Goal: Information Seeking & Learning: Learn about a topic

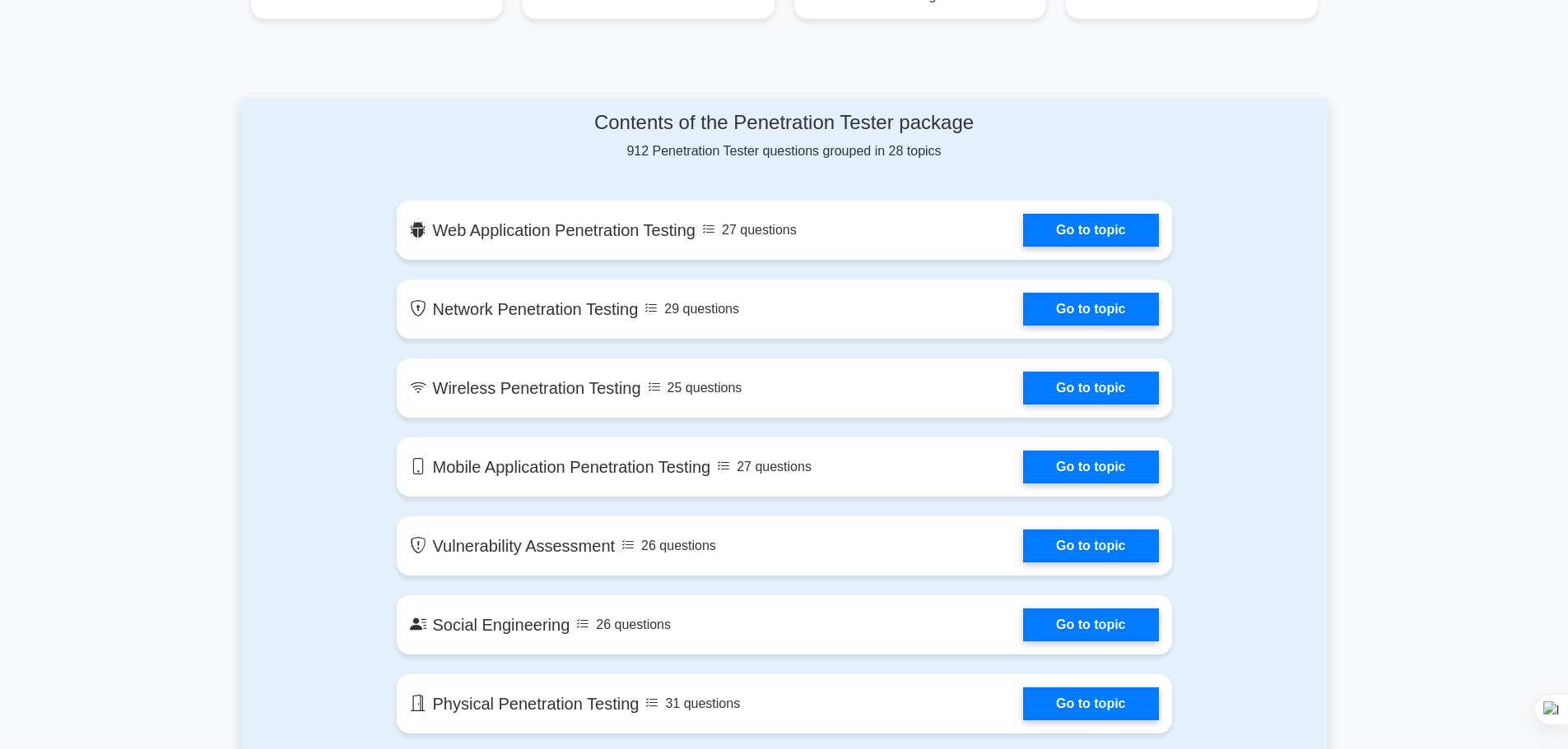
scroll to position [493, 0]
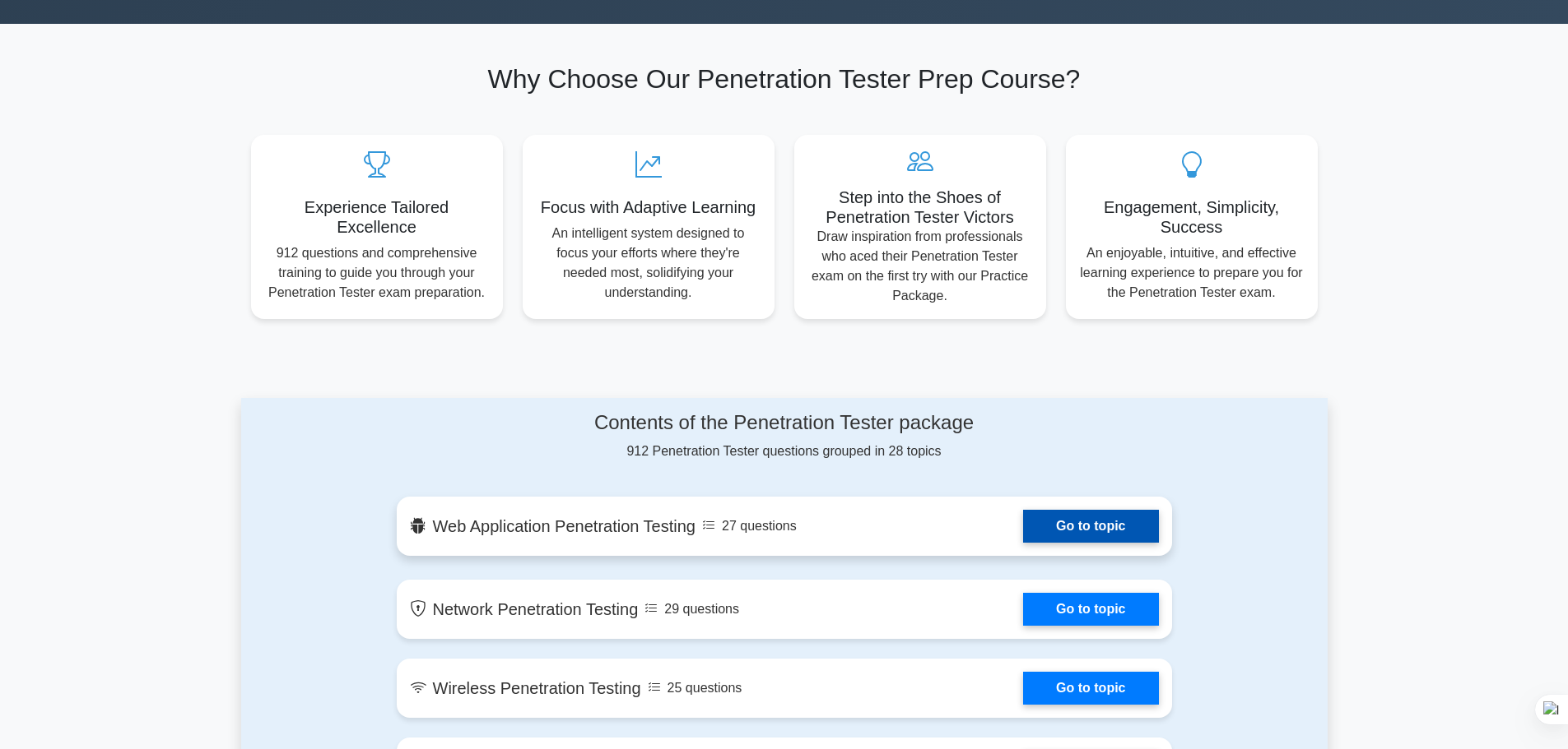
click at [1076, 531] on link "Go to topic" at bounding box center [1091, 526] width 135 height 33
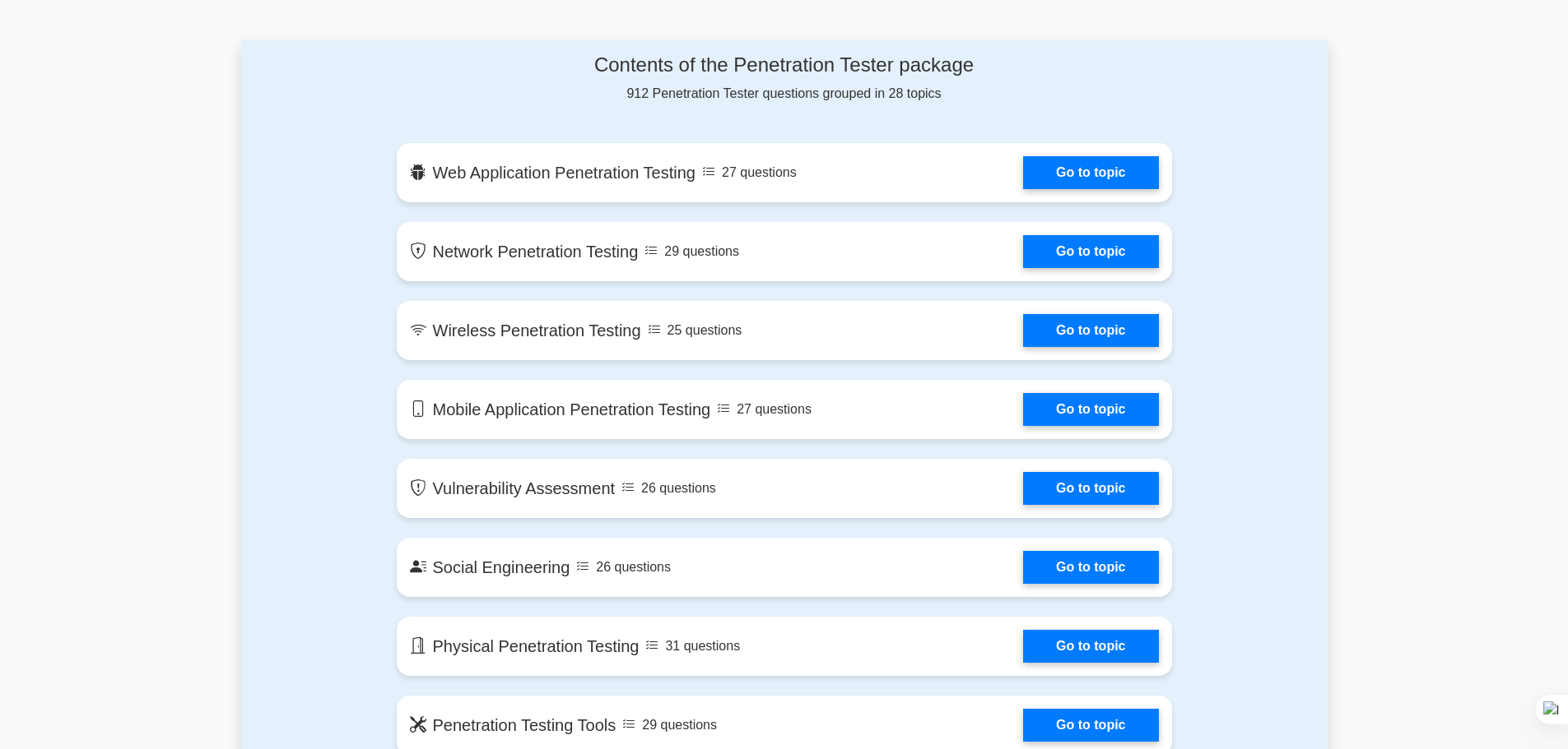
scroll to position [822, 0]
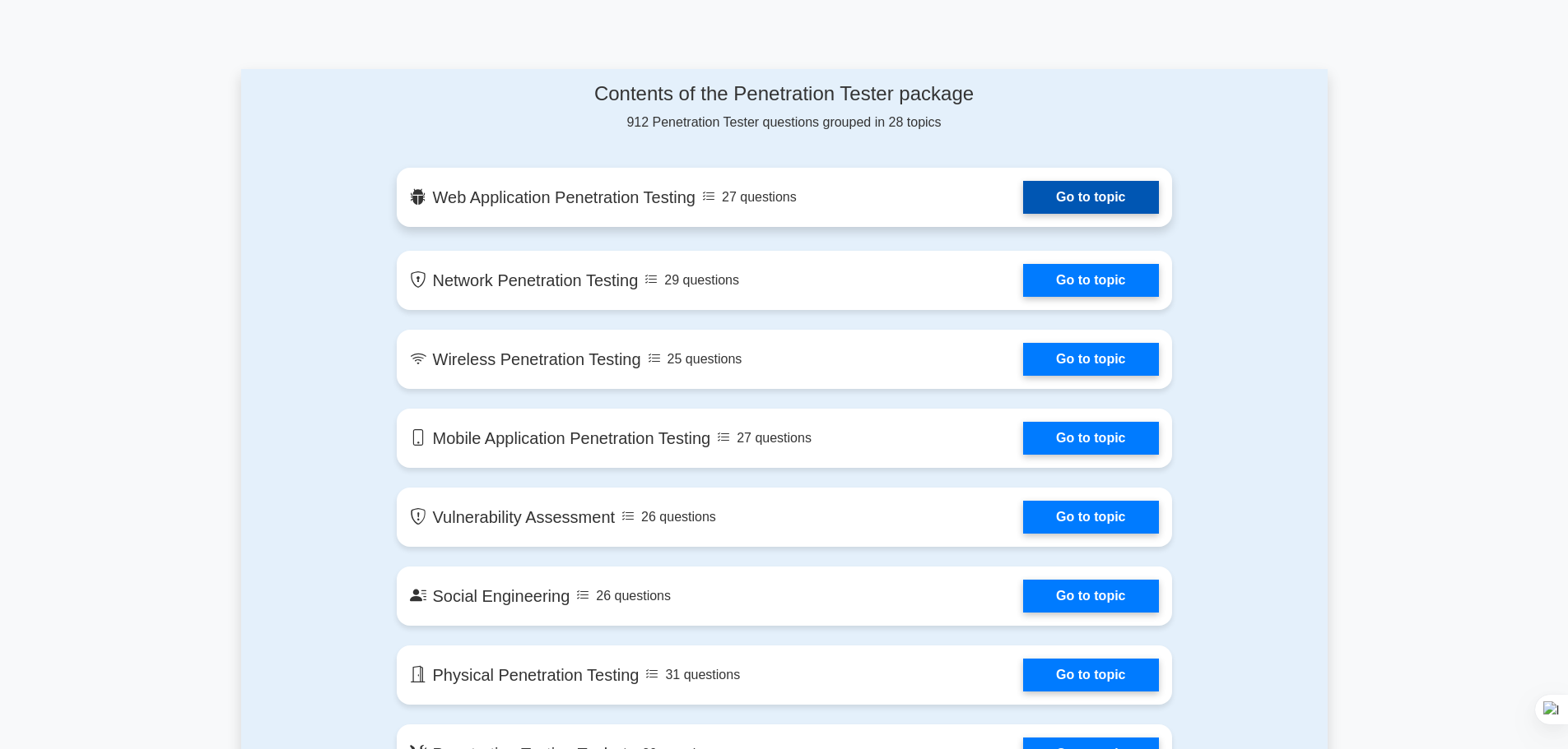
click at [1091, 202] on link "Go to topic" at bounding box center [1091, 197] width 135 height 33
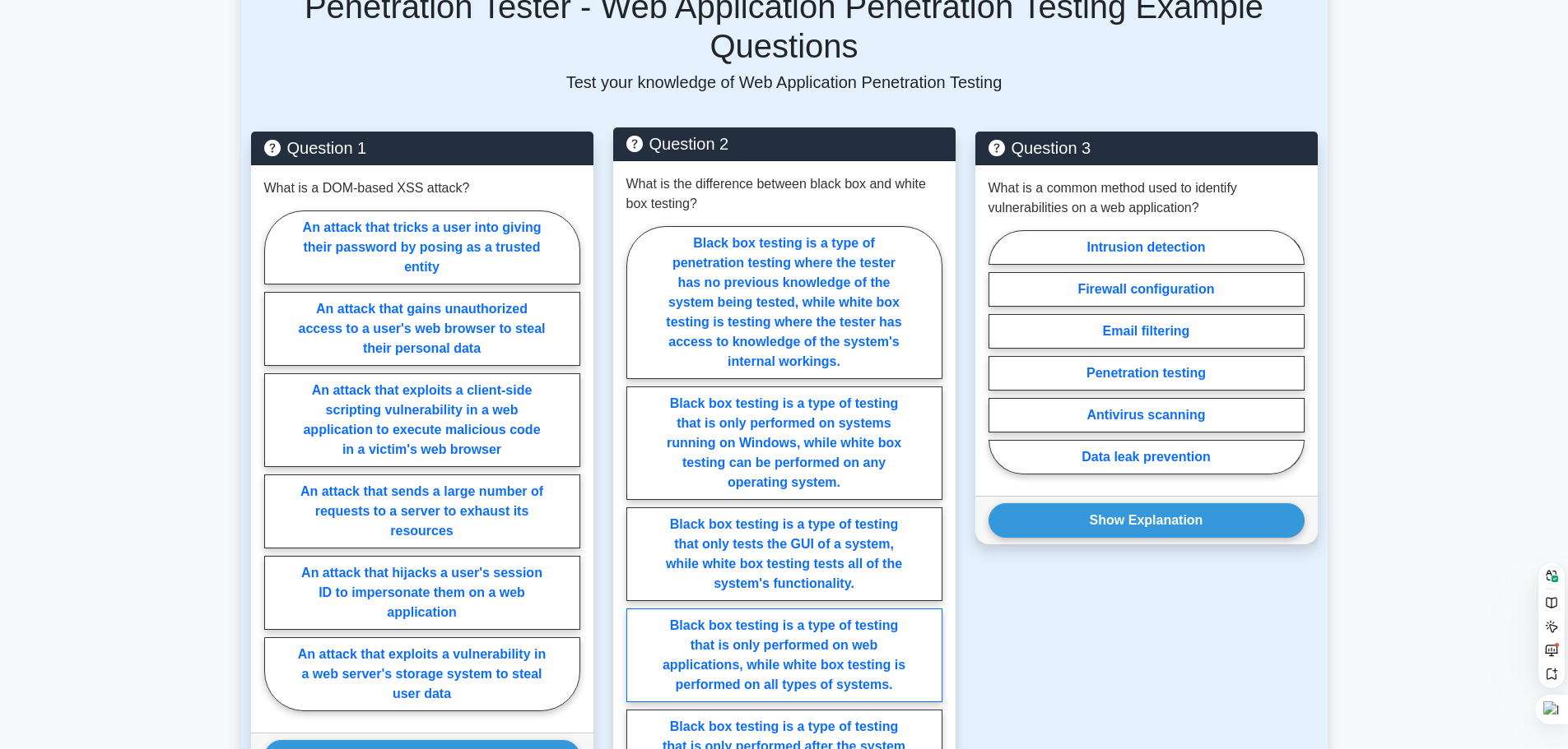
scroll to position [1152, 0]
